Goal: Task Accomplishment & Management: Use online tool/utility

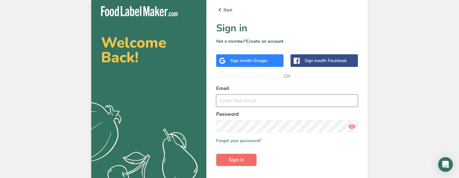
type input "[EMAIL_ADDRESS][DOMAIN_NAME]"
click at [240, 153] on form "Email [EMAIL_ADDRESS][DOMAIN_NAME] Password Remember me Forgot your password? S…" at bounding box center [287, 125] width 142 height 81
click at [238, 156] on span "Sign in" at bounding box center [236, 159] width 15 height 7
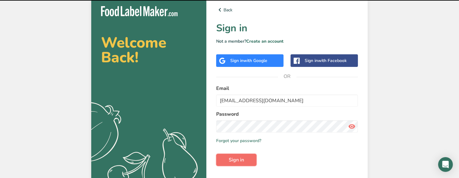
click at [239, 164] on button "Sign in" at bounding box center [236, 159] width 40 height 12
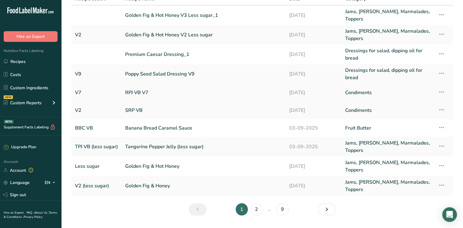
scroll to position [60, 0]
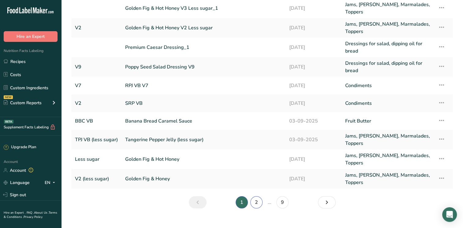
drag, startPoint x: 258, startPoint y: 193, endPoint x: 255, endPoint y: 197, distance: 5.0
click at [258, 168] on link "2" at bounding box center [256, 203] width 12 height 12
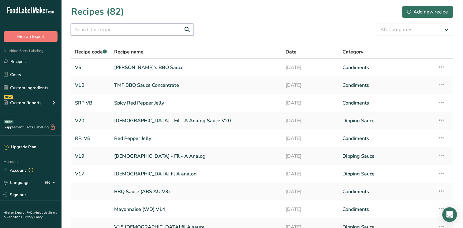
click at [104, 33] on input "text" at bounding box center [132, 30] width 122 height 12
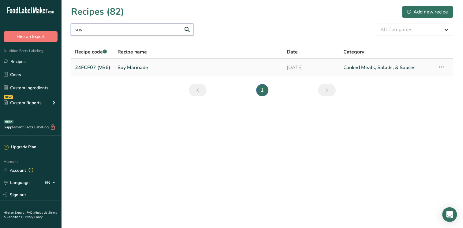
type input "soy"
click at [116, 66] on td "Soy Marinade" at bounding box center [198, 68] width 169 height 18
click at [94, 68] on link "24FCF07 (VB6)" at bounding box center [92, 67] width 35 height 13
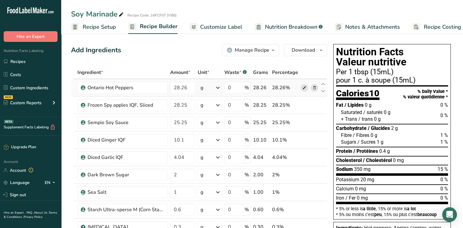
click at [306, 87] on icon at bounding box center [304, 88] width 4 height 6
